Goal: Task Accomplishment & Management: Complete application form

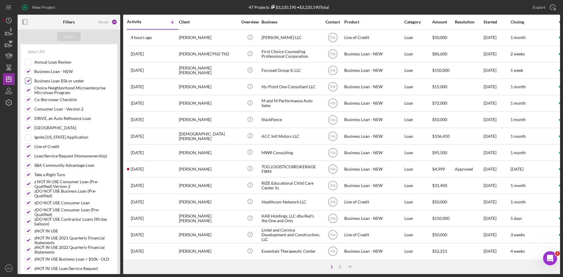
scroll to position [117, 0]
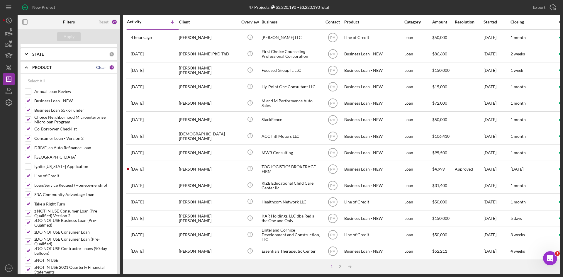
click at [101, 66] on div "Clear" at bounding box center [101, 67] width 10 height 5
checkbox input "false"
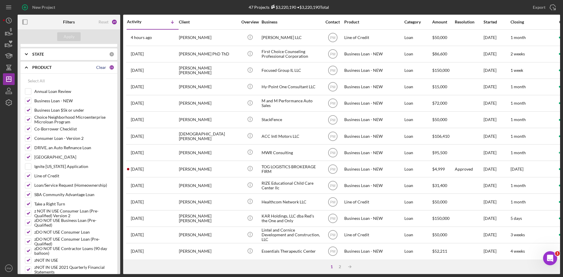
checkbox input "false"
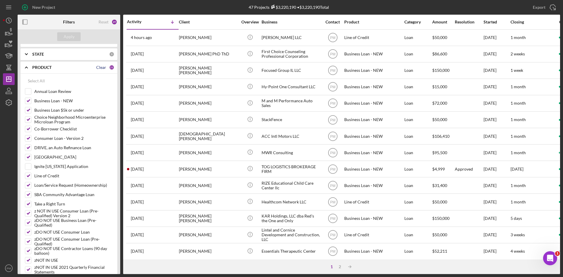
checkbox input "false"
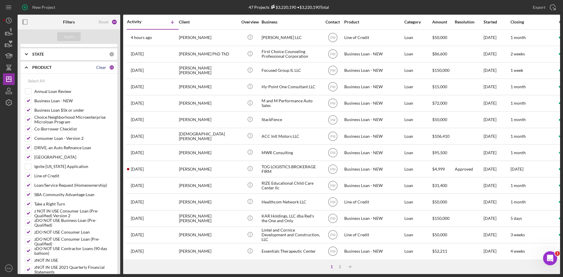
checkbox input "false"
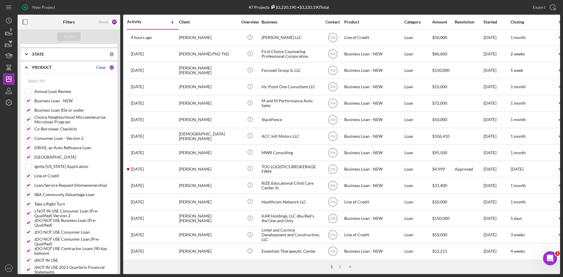
checkbox input "false"
click at [28, 169] on input "Ignite [US_STATE] Application" at bounding box center [28, 167] width 6 height 6
checkbox input "true"
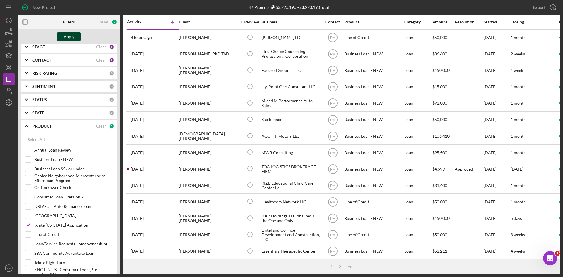
click at [62, 40] on button "Apply" at bounding box center [68, 36] width 23 height 9
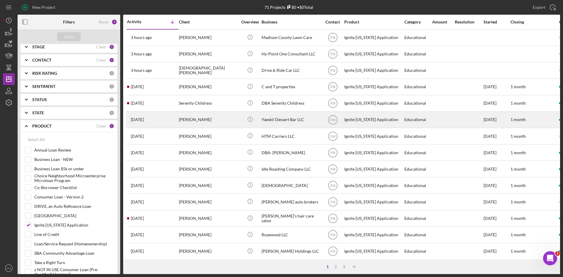
click at [199, 119] on div "[PERSON_NAME]" at bounding box center [208, 120] width 59 height 16
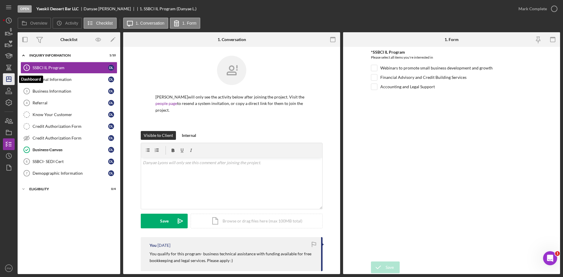
click at [11, 80] on polygon "button" at bounding box center [8, 79] width 5 height 5
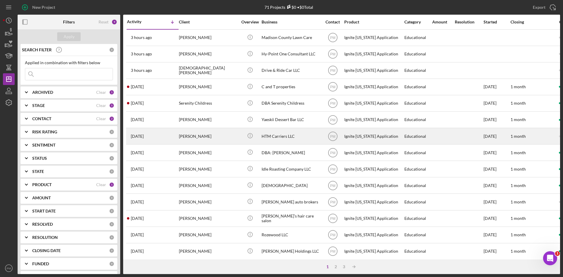
click at [193, 135] on div "[PERSON_NAME]" at bounding box center [208, 136] width 59 height 16
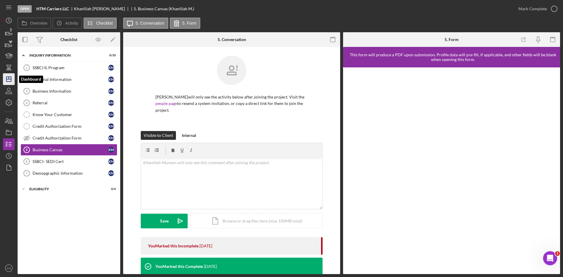
click at [10, 78] on icon "Icon/Dashboard" at bounding box center [8, 79] width 15 height 15
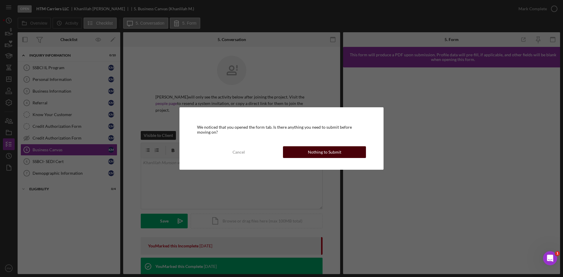
click at [314, 151] on div "Nothing to Submit" at bounding box center [324, 152] width 33 height 12
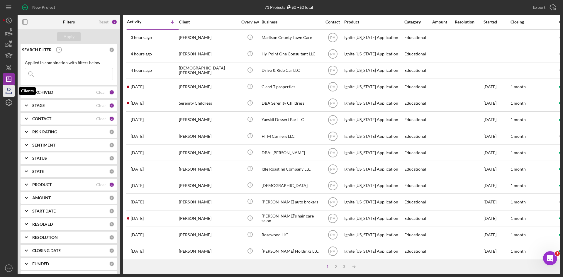
click at [10, 92] on icon "button" at bounding box center [9, 93] width 6 height 2
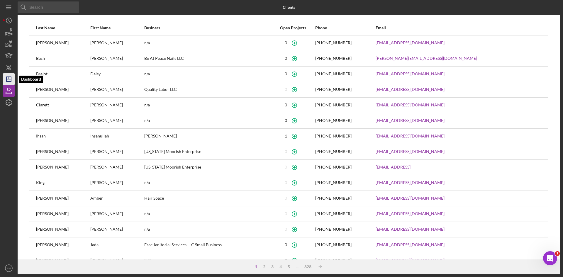
click at [12, 79] on icon "Icon/Dashboard" at bounding box center [8, 79] width 15 height 15
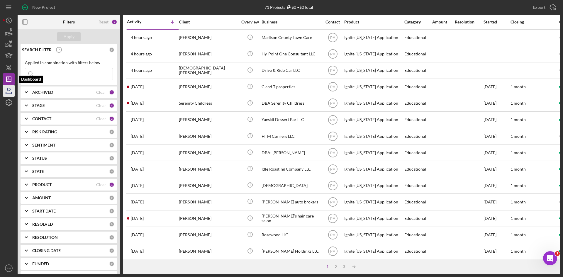
click at [10, 89] on icon "button" at bounding box center [8, 89] width 3 height 3
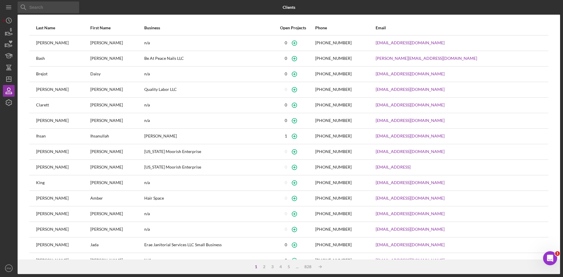
click at [39, 11] on input at bounding box center [49, 7] width 62 height 12
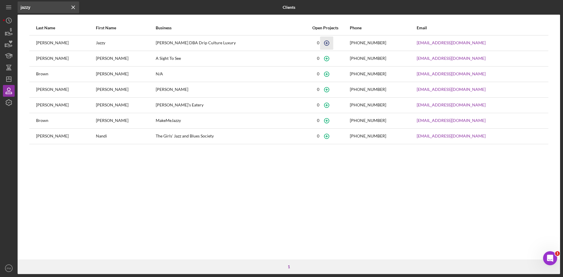
type input "jazzy"
click at [333, 44] on icon "button" at bounding box center [326, 42] width 13 height 13
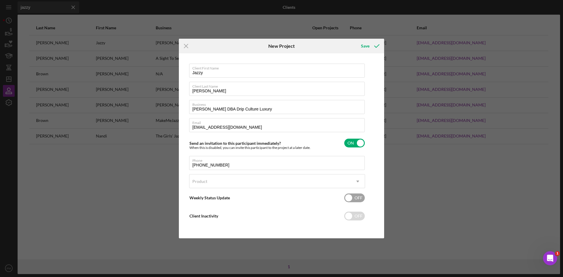
click at [227, 192] on div "Weekly Status Update OFF" at bounding box center [277, 198] width 176 height 12
checkbox input "true"
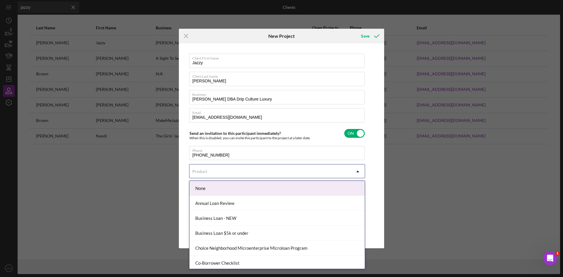
click at [226, 175] on div "Product" at bounding box center [269, 171] width 161 height 13
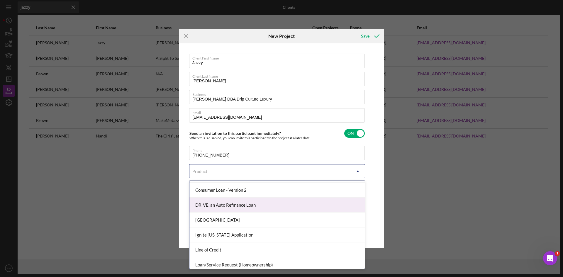
scroll to position [117, 0]
click at [233, 208] on div "Ignite [US_STATE] Application" at bounding box center [276, 205] width 175 height 15
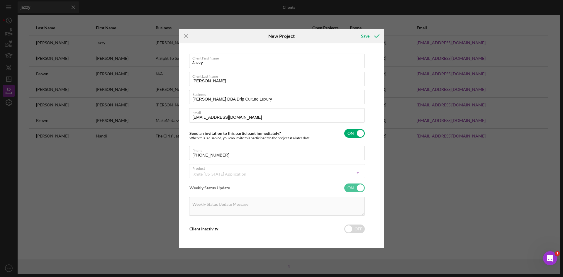
checkbox input "true"
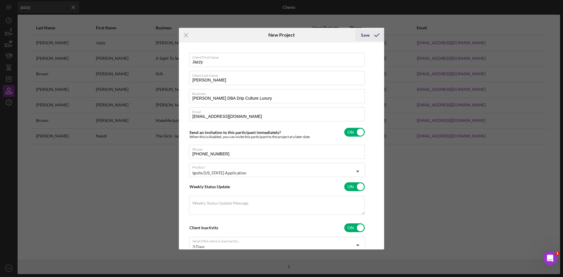
click at [365, 36] on div "Save" at bounding box center [365, 35] width 9 height 12
checkbox input "false"
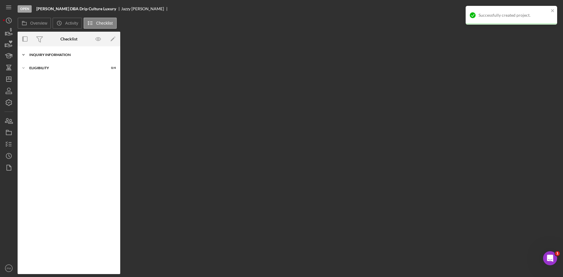
click at [52, 58] on div "Icon/Expander Inquiry Information 0 / 10" at bounding box center [69, 55] width 103 height 12
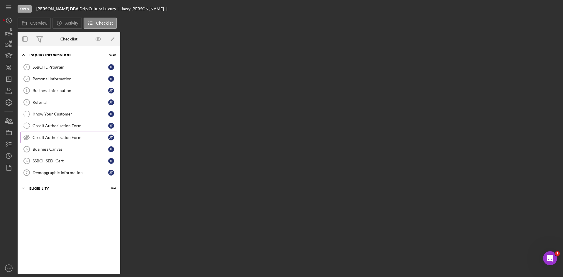
drag, startPoint x: 46, startPoint y: 141, endPoint x: 67, endPoint y: 134, distance: 21.8
click at [46, 141] on link "Credit Authorization Form Credit Authorization Form [PERSON_NAME]" at bounding box center [69, 138] width 97 height 12
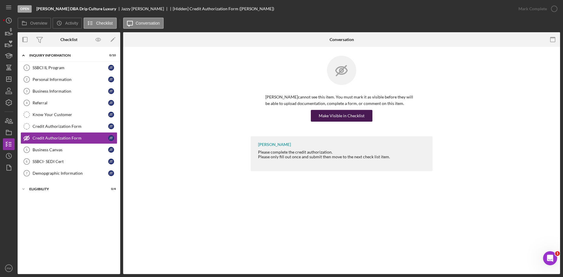
click at [340, 119] on div "Make Visible in Checklist" at bounding box center [342, 116] width 46 height 12
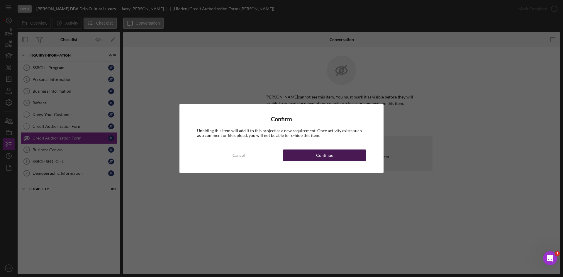
click at [301, 158] on button "Continue" at bounding box center [324, 156] width 83 height 12
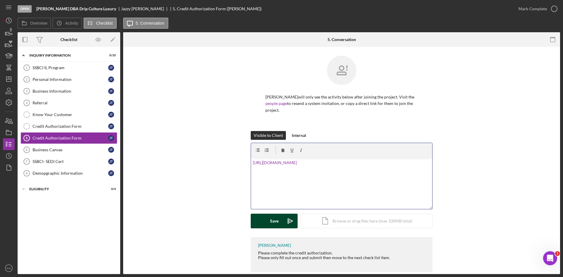
click at [270, 217] on div "Save" at bounding box center [274, 221] width 9 height 15
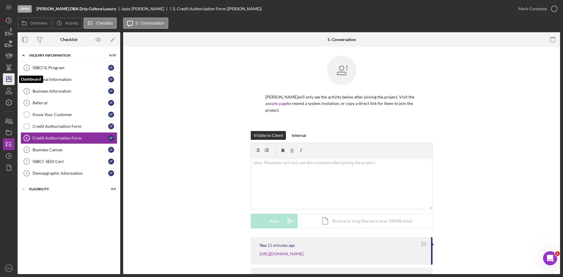
click at [13, 81] on icon "Icon/Dashboard" at bounding box center [8, 79] width 15 height 15
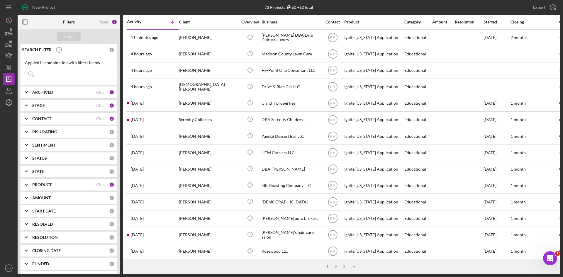
click at [63, 186] on div "PRODUCT" at bounding box center [64, 184] width 64 height 5
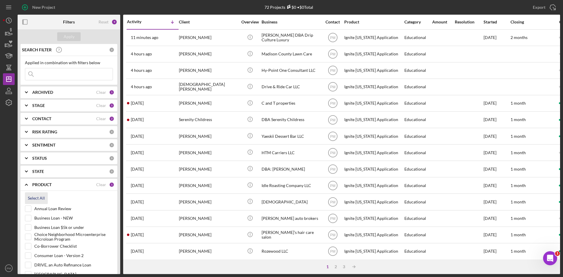
click at [30, 197] on div "Select All" at bounding box center [36, 198] width 17 height 12
checkbox input "true"
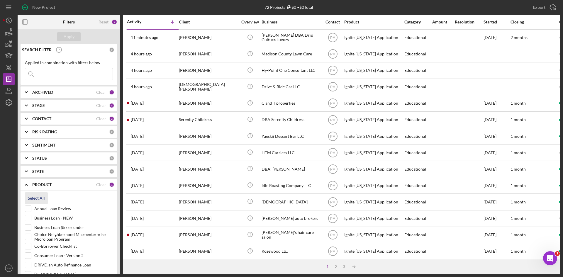
checkbox input "true"
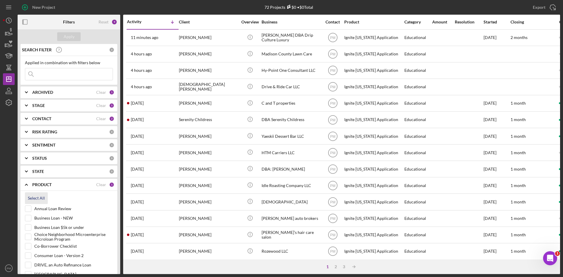
checkbox input "true"
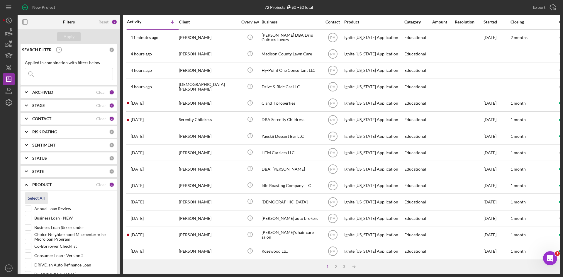
checkbox input "true"
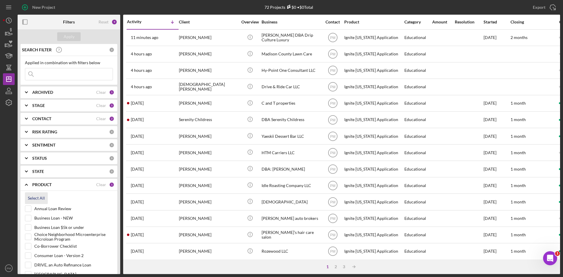
checkbox input "true"
click at [28, 210] on input "Annual Loan Review" at bounding box center [28, 209] width 6 height 6
checkbox input "false"
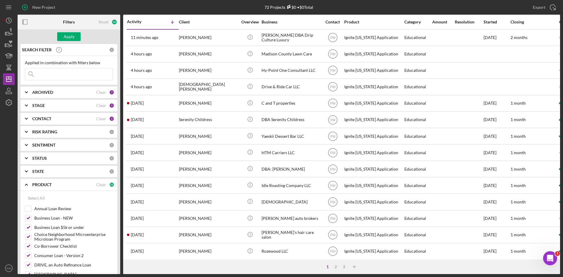
scroll to position [88, 0]
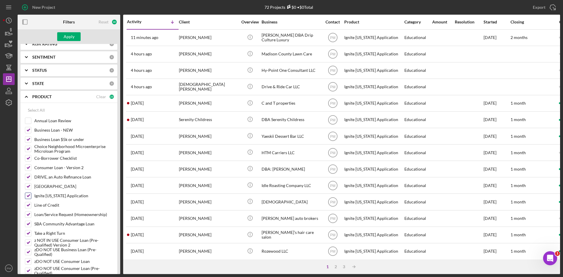
click at [30, 198] on input "Ignite [US_STATE] Application" at bounding box center [28, 196] width 6 height 6
checkbox input "false"
click at [71, 30] on div "Apply" at bounding box center [69, 36] width 103 height 15
click at [71, 37] on div "Apply" at bounding box center [69, 36] width 11 height 9
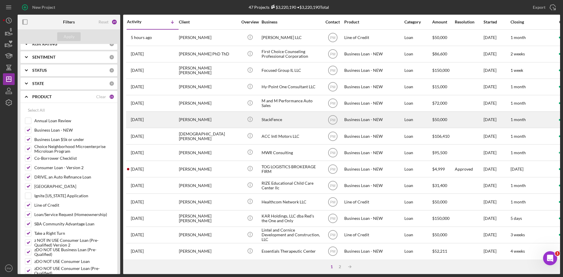
click at [233, 124] on div "[PERSON_NAME]" at bounding box center [208, 120] width 59 height 16
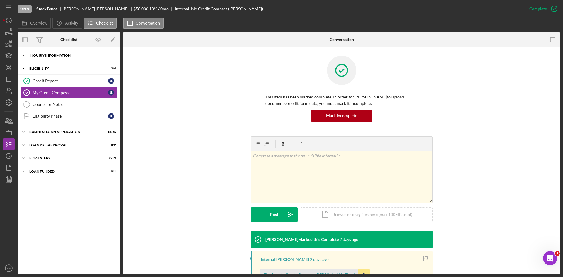
click at [38, 55] on div "INQUIRY INFORMATION" at bounding box center [71, 56] width 84 height 4
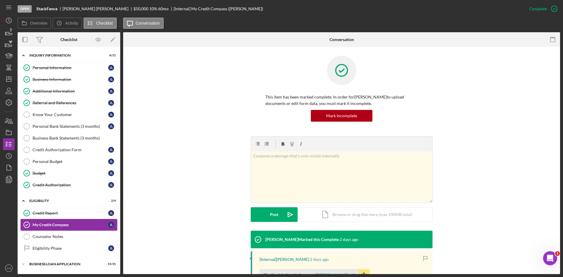
scroll to position [39, 0]
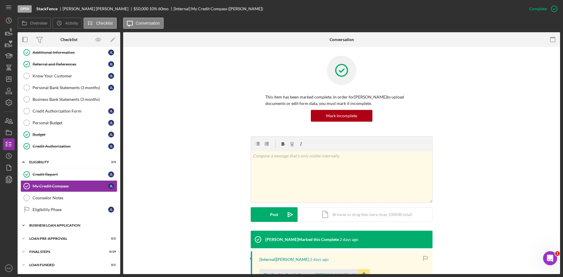
click at [57, 226] on div "BUSINESS LOAN APPLICATION" at bounding box center [71, 226] width 84 height 4
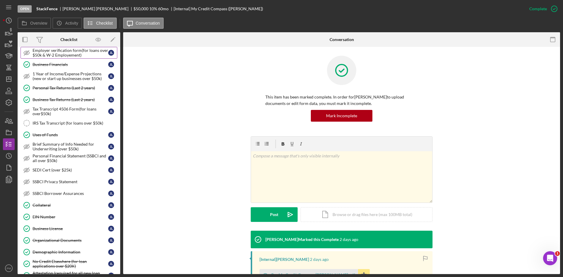
scroll to position [406, 0]
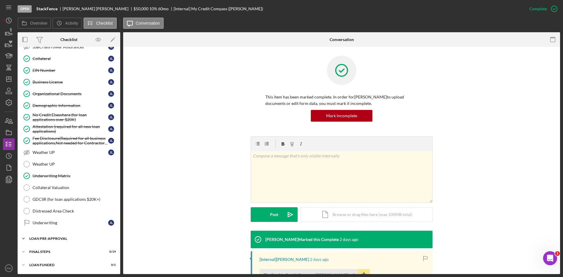
click at [53, 235] on div "Icon/Expander LOAN PRE-APPROVAL 0 / 2" at bounding box center [69, 239] width 103 height 12
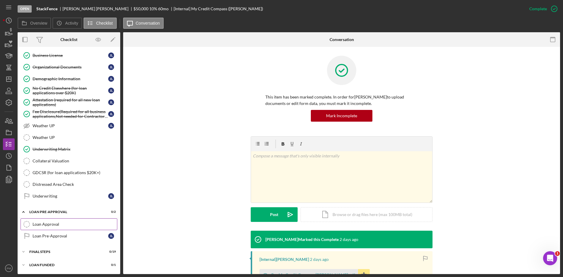
click at [53, 222] on div "Loan Approval" at bounding box center [75, 224] width 84 height 5
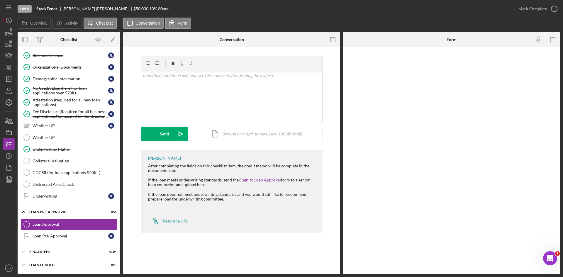
scroll to position [432, 0]
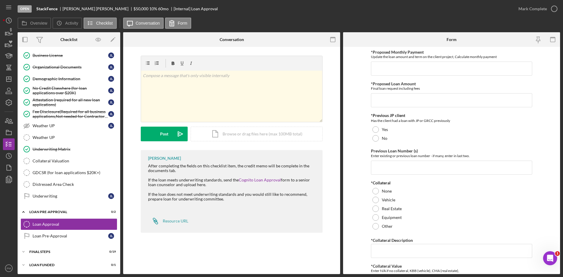
click at [252, 243] on div "v Color teal Color pink Remove color Add row above Add row below Add column bef…" at bounding box center [231, 146] width 217 height 198
click at [55, 255] on div "Icon/Expander FINAL STEPS 0 / 19" at bounding box center [69, 252] width 103 height 12
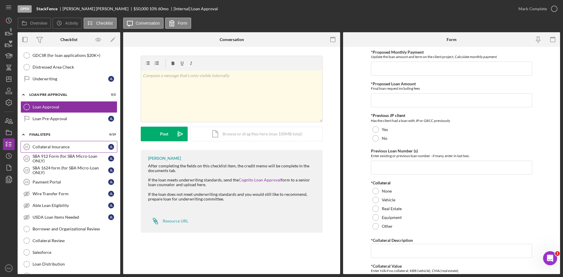
click at [51, 146] on div "Collateral Insurance" at bounding box center [71, 147] width 76 height 5
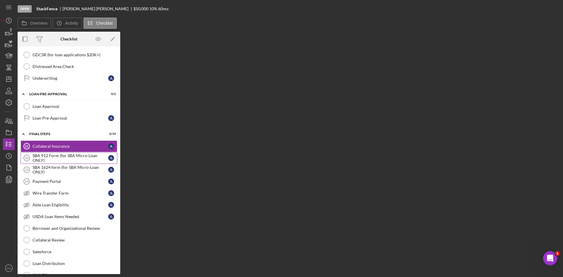
click at [54, 157] on div "SBA 912 Form (for SBA Micro-Loan ONLY)" at bounding box center [71, 157] width 76 height 9
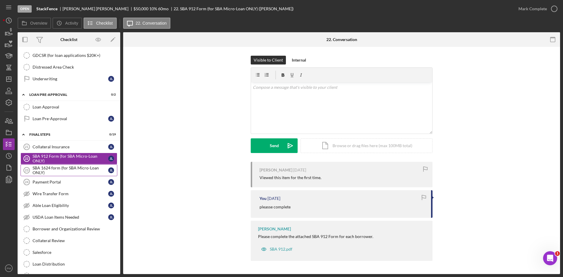
click at [57, 167] on div "SBA 1624 form (for SBA Micro-Loan ONLY)" at bounding box center [71, 170] width 76 height 9
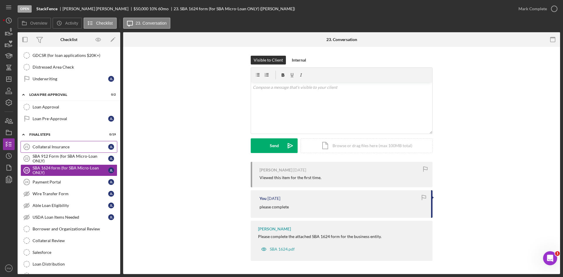
click at [49, 149] on div "Collateral Insurance" at bounding box center [71, 147] width 76 height 5
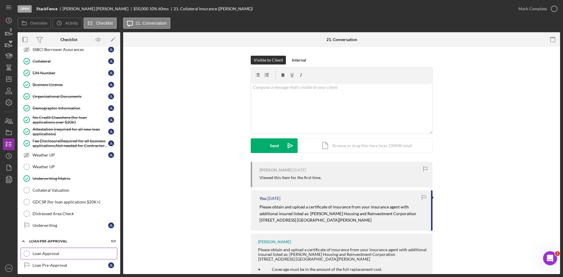
scroll to position [520, 0]
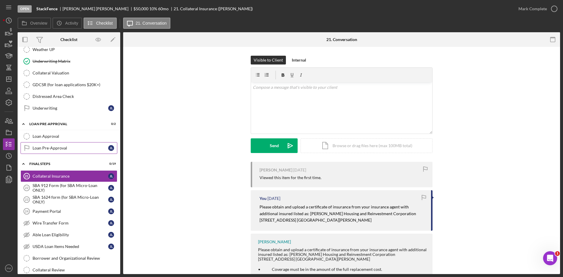
click at [52, 150] on div "Loan Pre-Approval" at bounding box center [71, 148] width 76 height 5
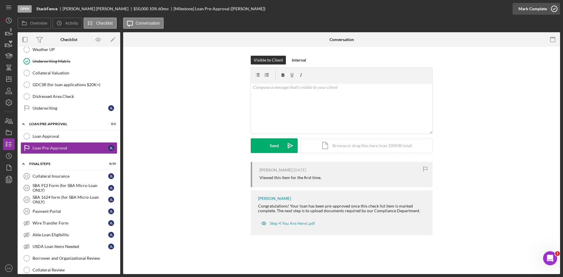
click at [555, 4] on icon "button" at bounding box center [554, 8] width 15 height 15
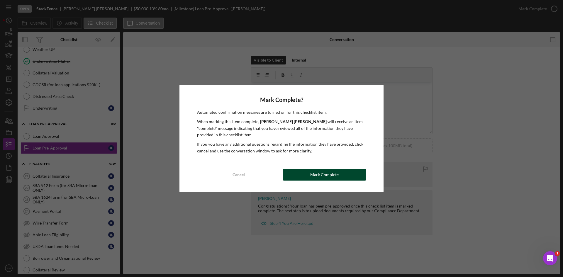
click at [318, 172] on div "Mark Complete" at bounding box center [324, 175] width 28 height 12
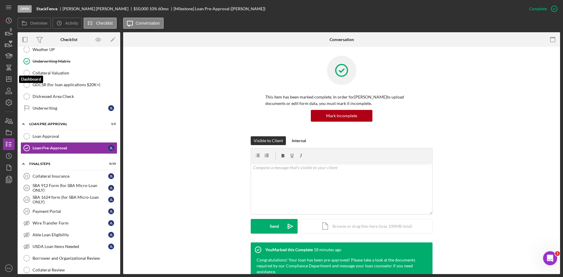
click at [3, 80] on div "Open StackFence [PERSON_NAME] $50,000 $50,000 10 % 60 mo [Milestone] Loan Pre-A…" at bounding box center [281, 138] width 563 height 277
click at [9, 77] on icon "Icon/Dashboard" at bounding box center [8, 79] width 15 height 15
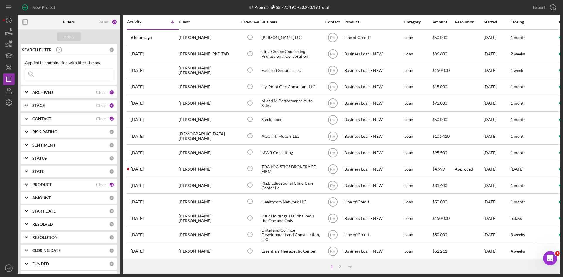
click at [67, 187] on div "PRODUCT Clear 21" at bounding box center [73, 184] width 82 height 5
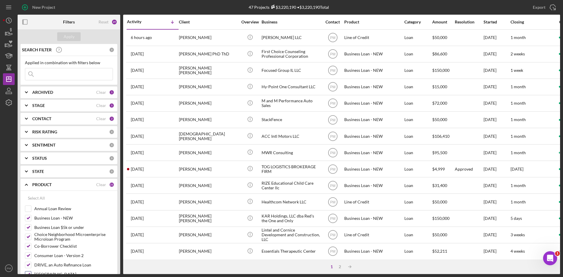
scroll to position [88, 0]
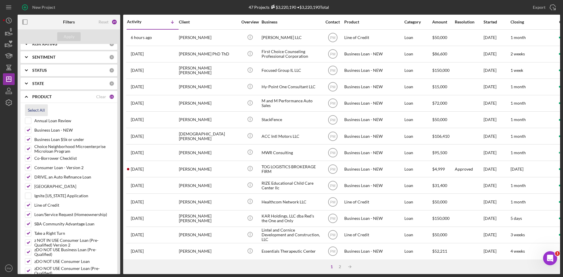
click at [38, 108] on div "Select All" at bounding box center [36, 110] width 17 height 12
checkbox input "true"
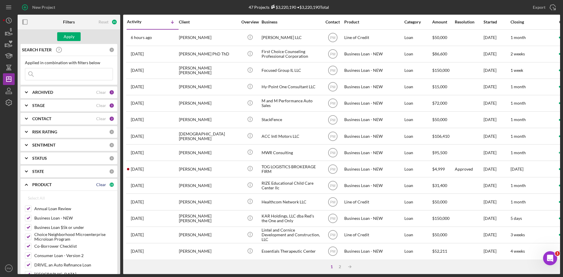
click at [101, 185] on div "Clear" at bounding box center [101, 184] width 10 height 5
checkbox input "false"
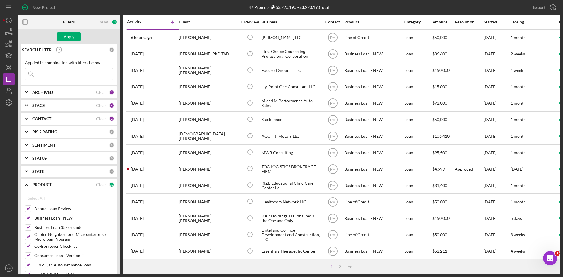
checkbox input "false"
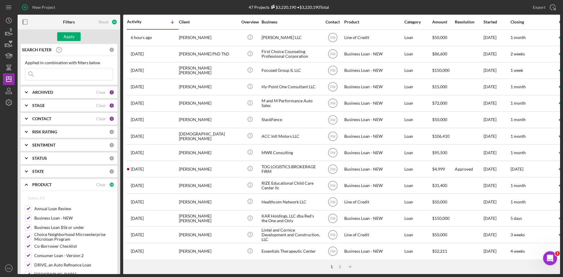
checkbox input "false"
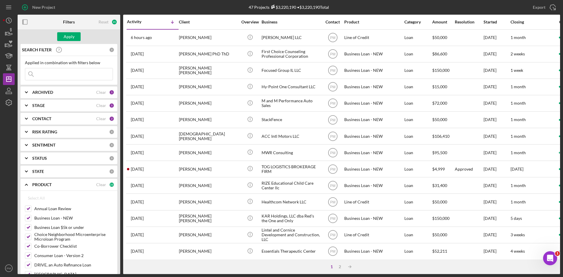
checkbox input "false"
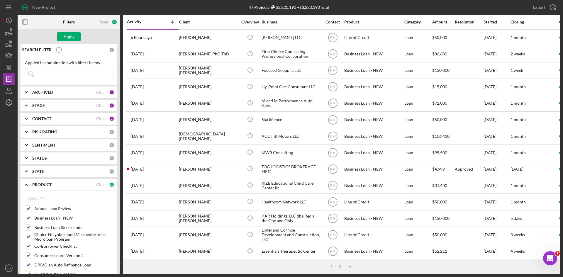
checkbox input "false"
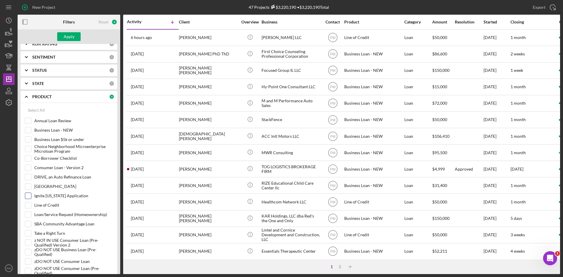
click at [30, 196] on input "Ignite [US_STATE] Application" at bounding box center [28, 196] width 6 height 6
checkbox input "true"
click at [69, 39] on div "Apply" at bounding box center [69, 36] width 11 height 9
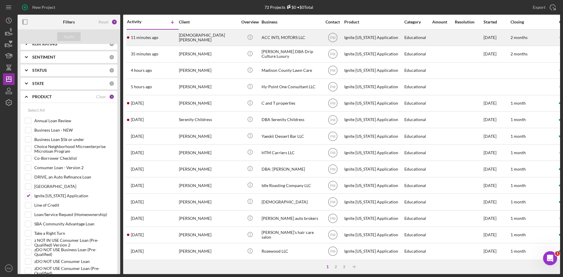
click at [217, 40] on div "[DEMOGRAPHIC_DATA][PERSON_NAME]" at bounding box center [208, 38] width 59 height 16
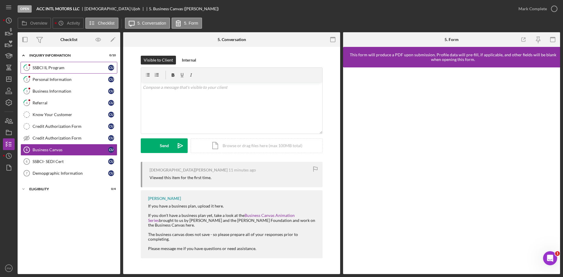
click at [65, 66] on div "SSBCI IL Program" at bounding box center [71, 67] width 76 height 5
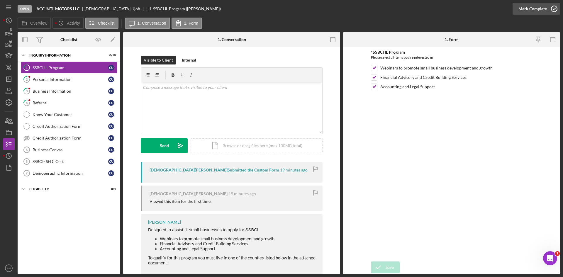
click at [535, 10] on div "Mark Complete" at bounding box center [532, 9] width 28 height 12
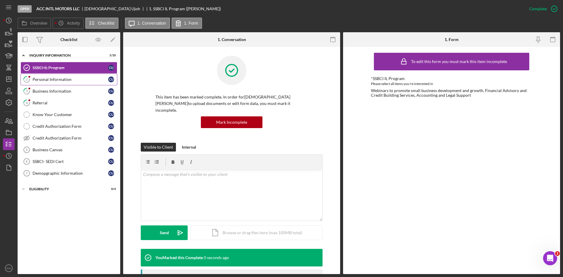
click at [55, 84] on link "2 Personal Information C U" at bounding box center [69, 80] width 97 height 12
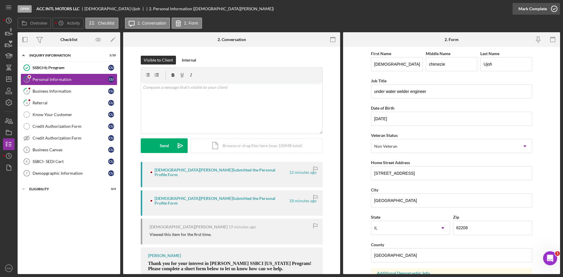
click at [550, 10] on icon "button" at bounding box center [554, 8] width 15 height 15
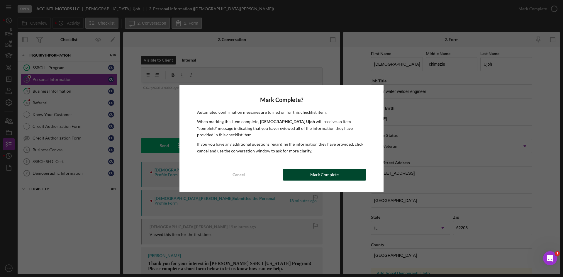
click at [317, 179] on div "Mark Complete" at bounding box center [324, 175] width 28 height 12
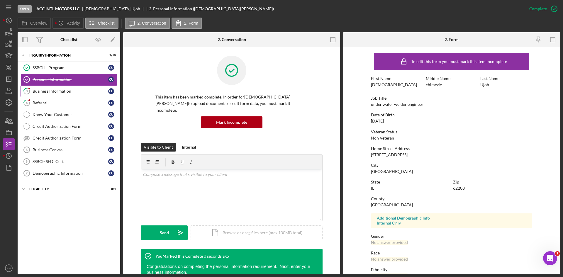
click at [61, 92] on div "Business Information" at bounding box center [71, 91] width 76 height 5
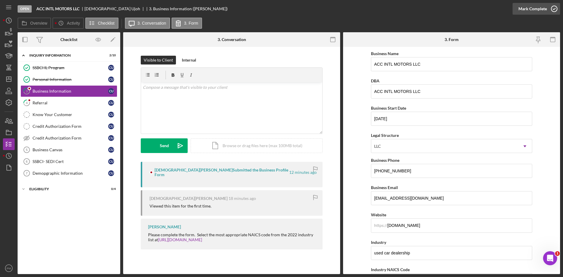
click at [527, 8] on div "Mark Complete" at bounding box center [532, 9] width 28 height 12
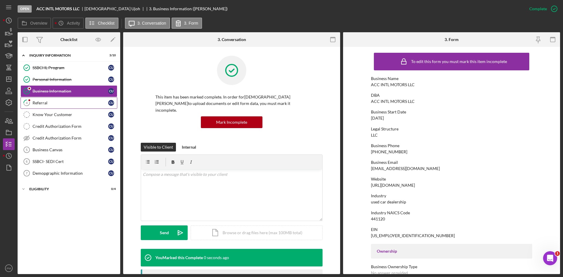
click at [52, 103] on div "Referral" at bounding box center [71, 103] width 76 height 5
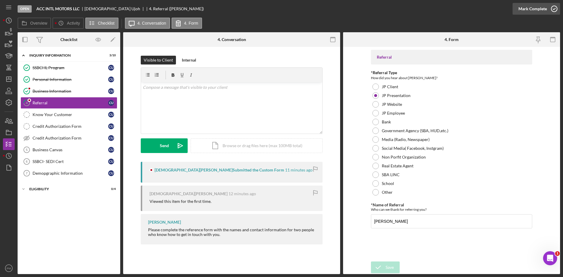
click at [540, 9] on div "Mark Complete" at bounding box center [532, 9] width 28 height 12
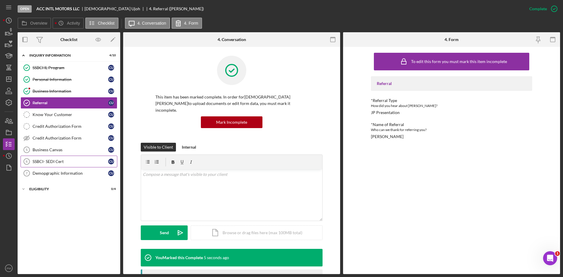
click at [49, 160] on div "SSBCI- SEDI Cert" at bounding box center [71, 161] width 76 height 5
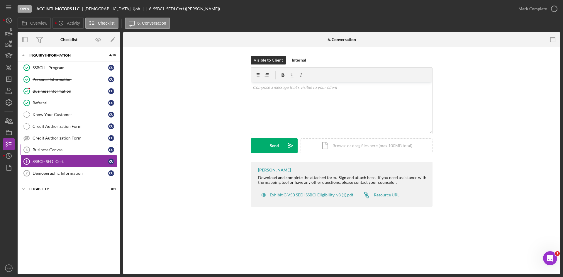
click at [39, 152] on div "Business Canvas" at bounding box center [71, 149] width 76 height 5
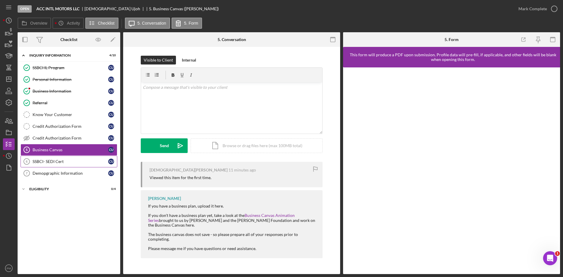
click at [84, 158] on link "SSBCI- SEDI Cert 6 SSBCI- SEDI Cert C U" at bounding box center [69, 162] width 97 height 12
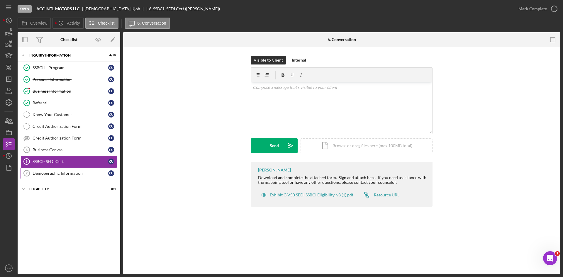
click at [79, 173] on div "Demopgraphic Information" at bounding box center [71, 173] width 76 height 5
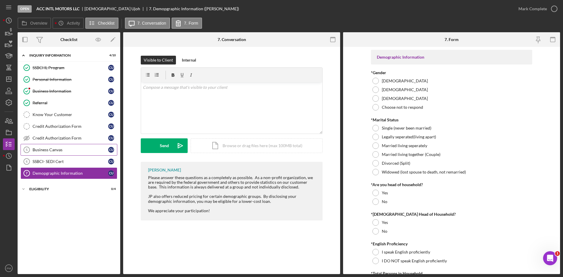
click at [73, 152] on div "Business Canvas" at bounding box center [71, 149] width 76 height 5
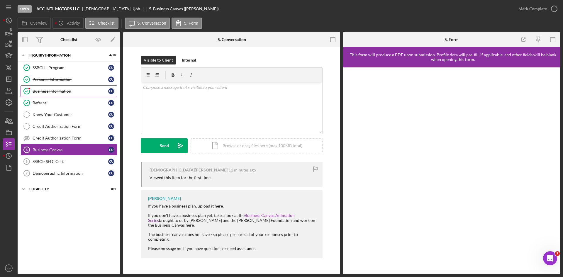
click at [40, 87] on link "Business Information Business Information C U" at bounding box center [69, 91] width 97 height 12
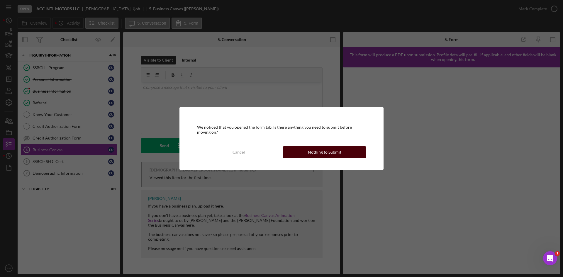
click at [309, 154] on div "Nothing to Submit" at bounding box center [324, 152] width 33 height 12
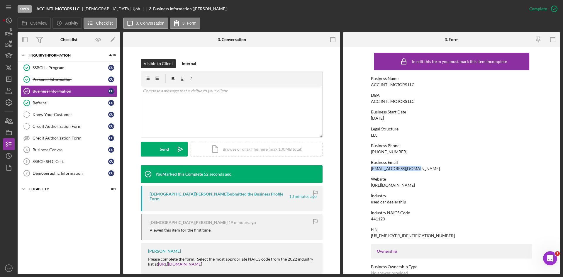
drag, startPoint x: 419, startPoint y: 171, endPoint x: 367, endPoint y: 171, distance: 52.5
click at [367, 171] on form "To edit this form you must mark this item incomplete Business Name ACC INTL MOT…" at bounding box center [451, 160] width 217 height 227
copy div "[EMAIL_ADDRESS][DOMAIN_NAME]"
click at [4, 77] on icon "Icon/Dashboard" at bounding box center [8, 79] width 15 height 15
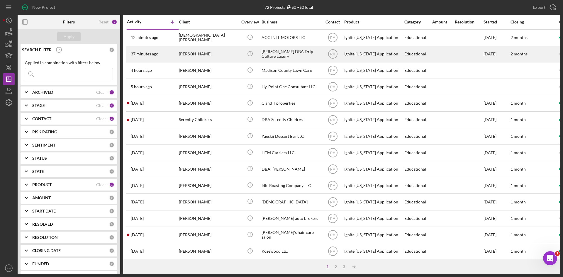
click at [178, 54] on div "37 minutes ago [PERSON_NAME]" at bounding box center [152, 54] width 51 height 16
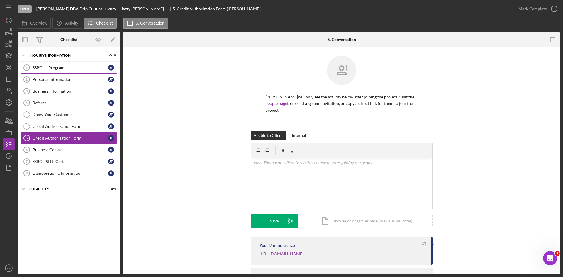
click at [49, 68] on div "SSBCI IL Program" at bounding box center [71, 67] width 76 height 5
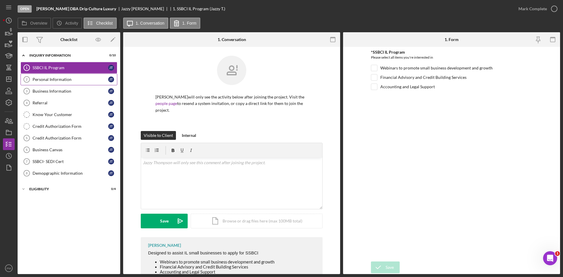
click at [53, 77] on div "Personal Information" at bounding box center [71, 79] width 76 height 5
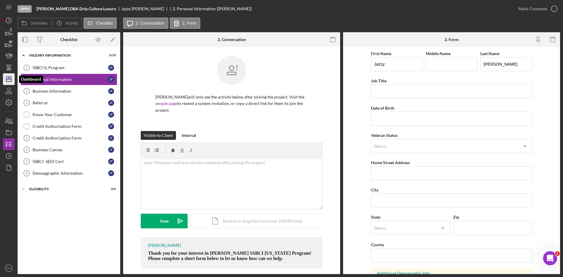
click at [7, 78] on icon "Icon/Dashboard" at bounding box center [8, 79] width 15 height 15
